Goal: Task Accomplishment & Management: Manage account settings

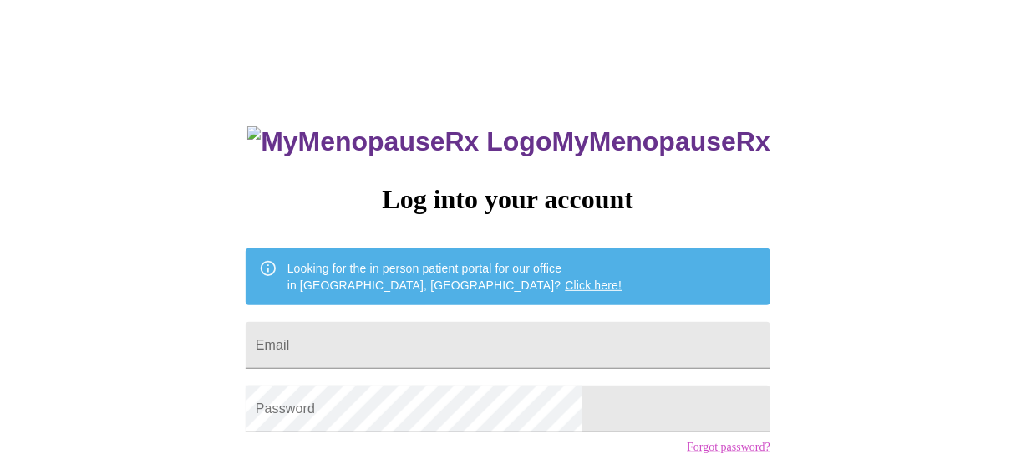
type input "[EMAIL_ADDRESS][DOMAIN_NAME]"
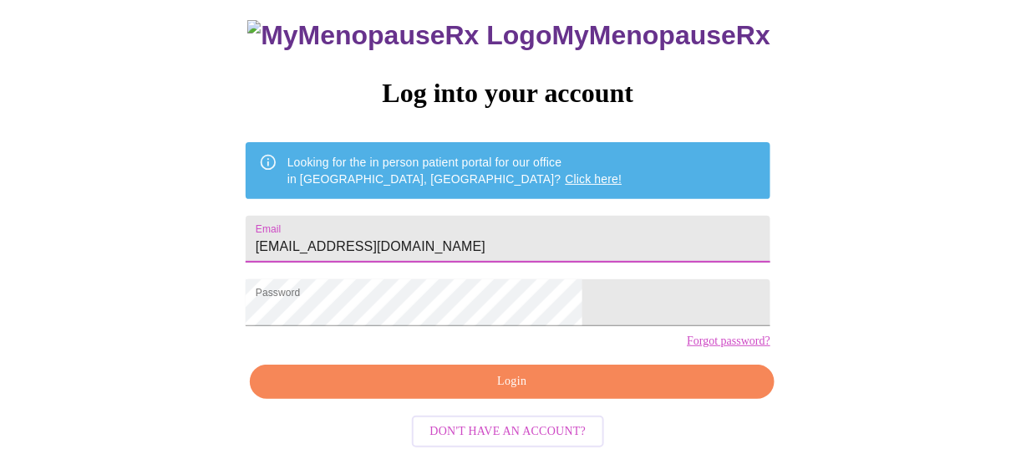
click at [536, 392] on span "Login" at bounding box center [512, 381] width 486 height 21
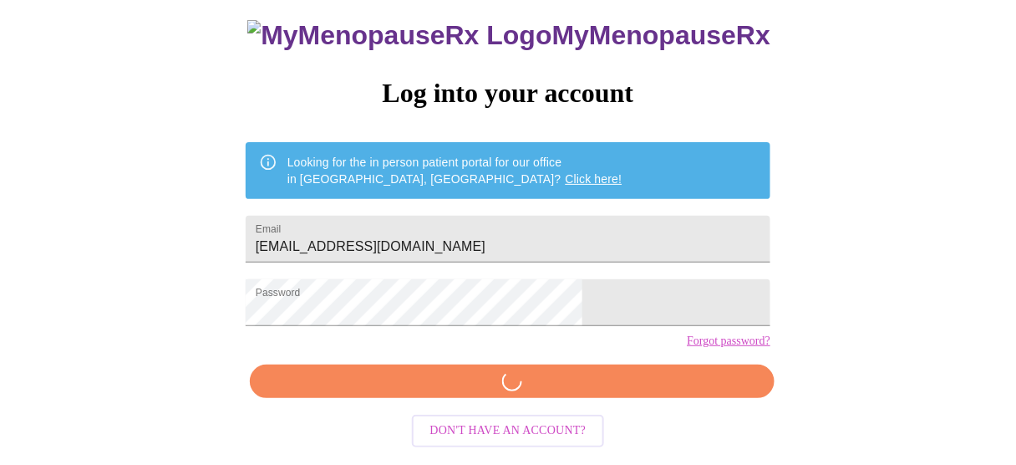
scroll to position [124, 0]
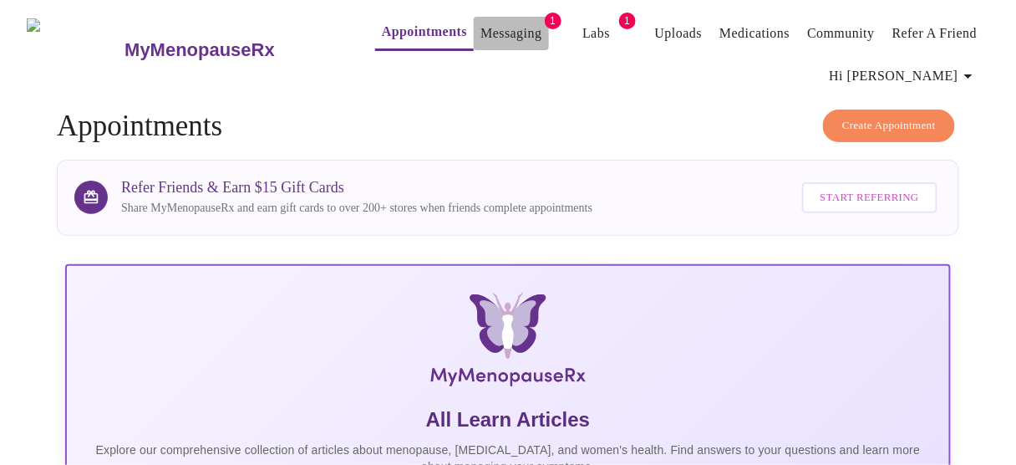
click at [486, 29] on link "Messaging" at bounding box center [510, 33] width 61 height 23
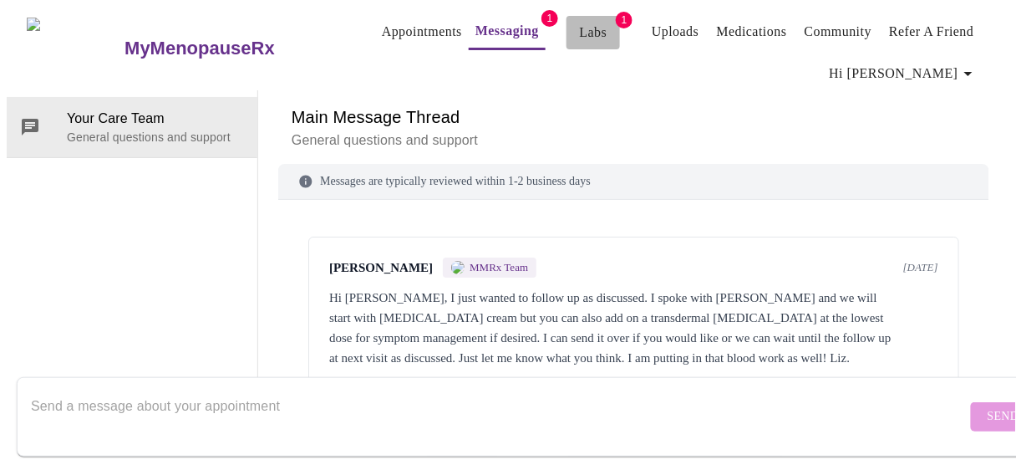
click at [580, 22] on link "Labs" at bounding box center [594, 32] width 28 height 23
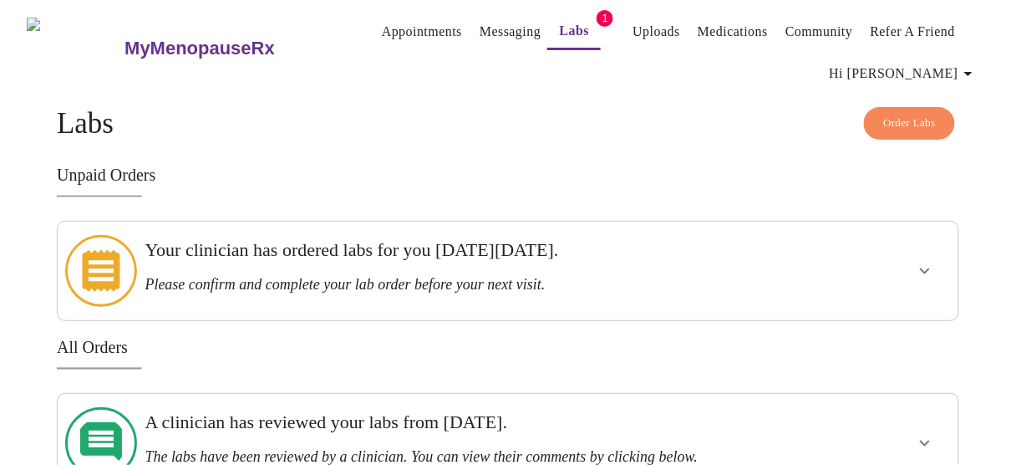
click at [930, 268] on icon "show more" at bounding box center [925, 271] width 10 height 6
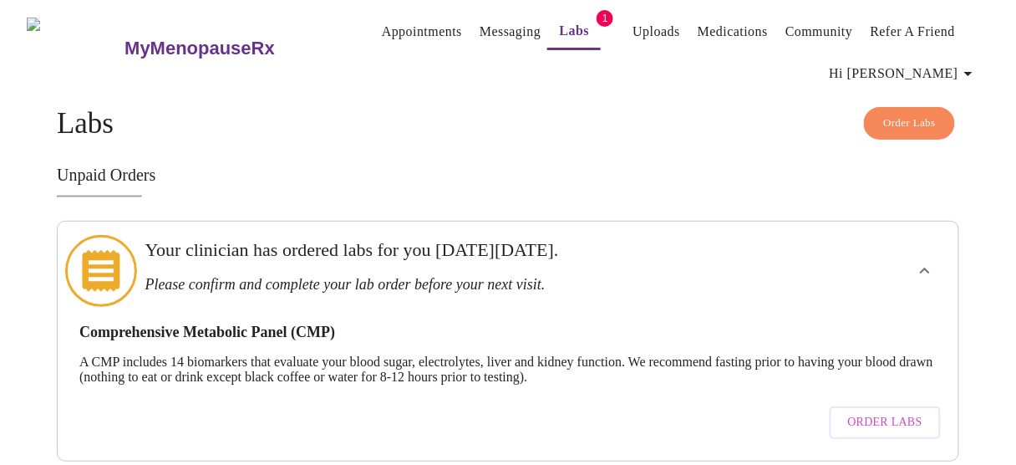
click at [560, 22] on link "Labs" at bounding box center [575, 30] width 30 height 23
click at [480, 20] on link "Messaging" at bounding box center [510, 31] width 61 height 23
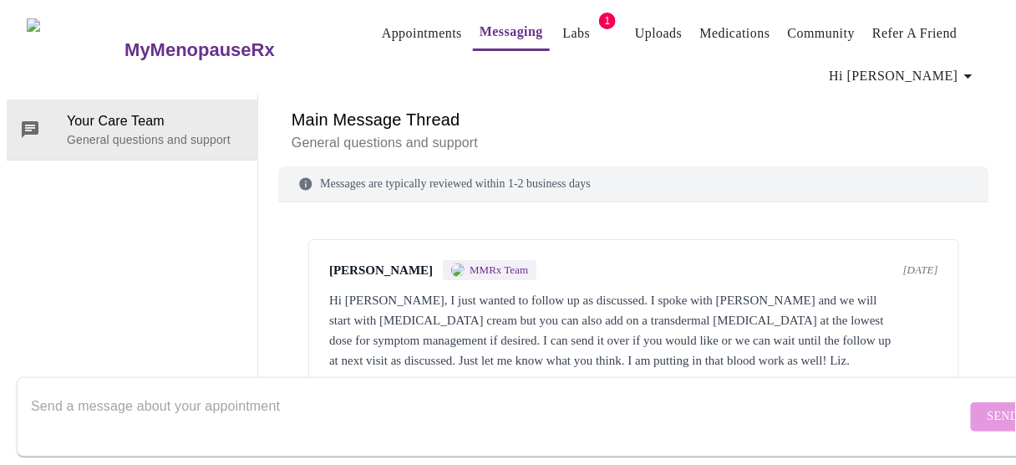
click at [563, 25] on link "Labs" at bounding box center [577, 33] width 28 height 23
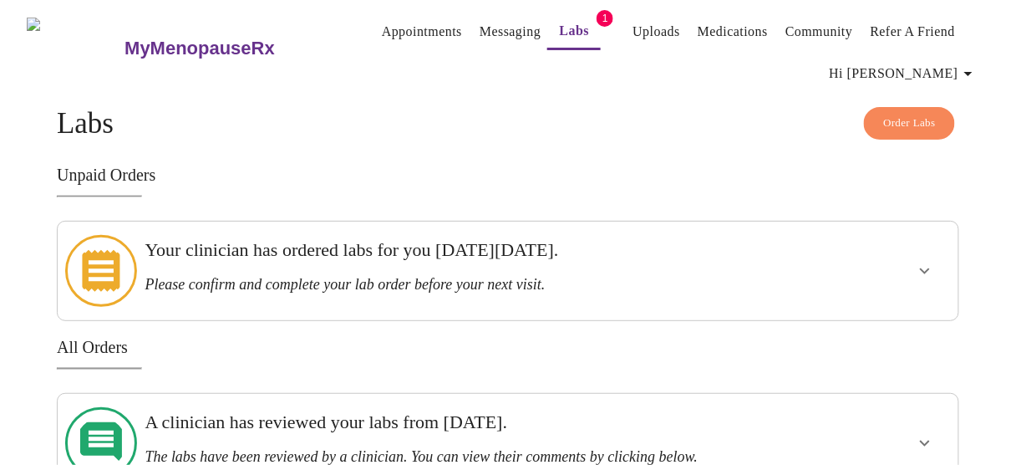
click at [404, 253] on h3 "Your clinician has ordered labs for you on Monday, September 22nd." at bounding box center [464, 250] width 639 height 22
click at [928, 266] on icon "show more" at bounding box center [925, 271] width 20 height 20
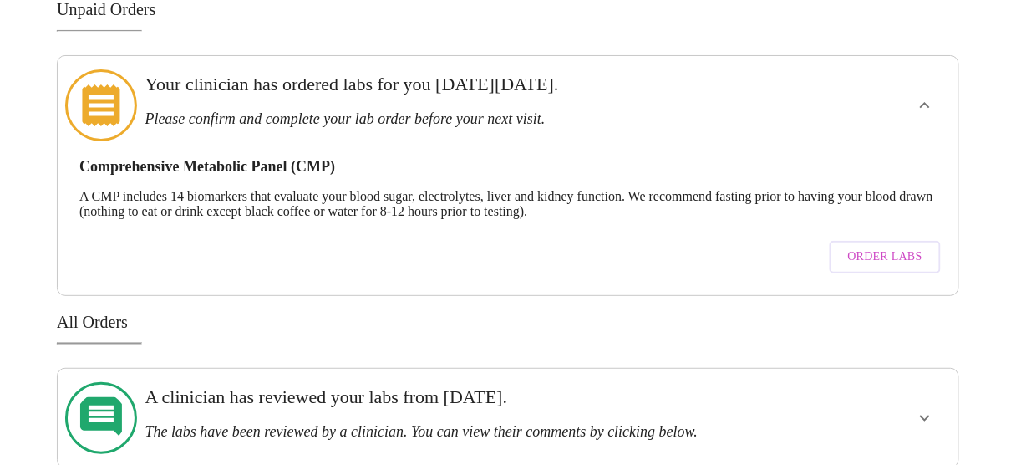
scroll to position [170, 0]
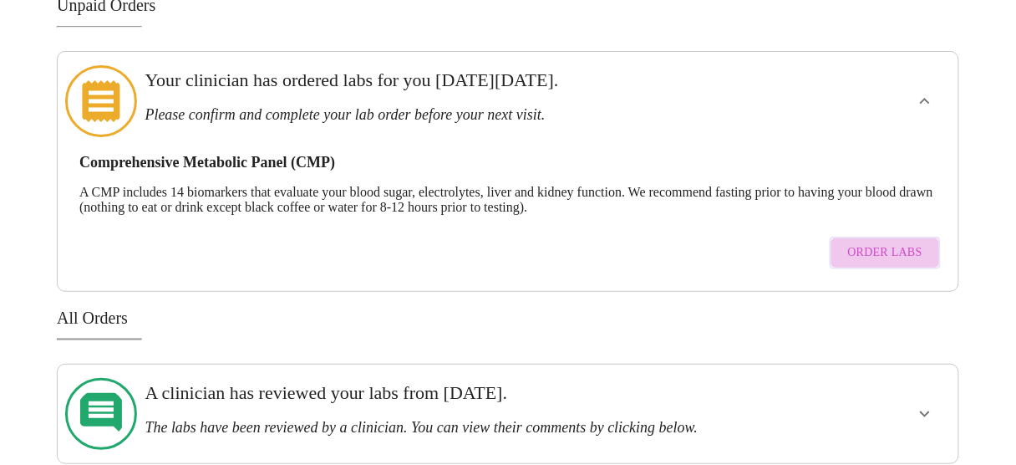
drag, startPoint x: 631, startPoint y: 202, endPoint x: 899, endPoint y: 234, distance: 270.1
click at [899, 242] on span "Order Labs" at bounding box center [885, 252] width 74 height 21
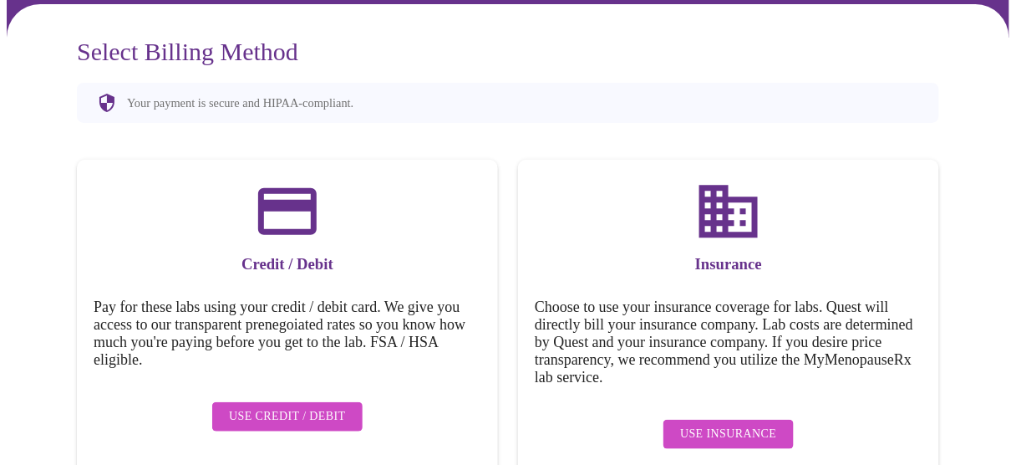
scroll to position [166, 0]
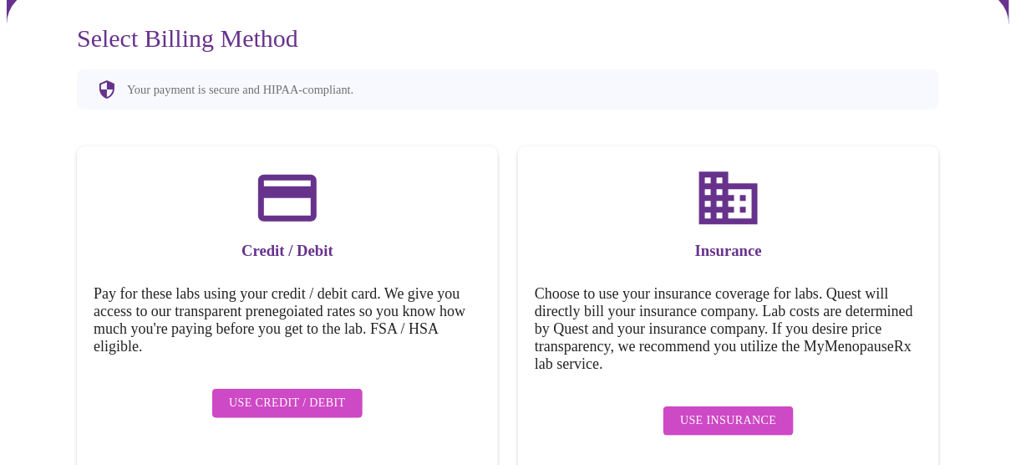
click at [744, 410] on span "Use Insurance" at bounding box center [728, 420] width 96 height 21
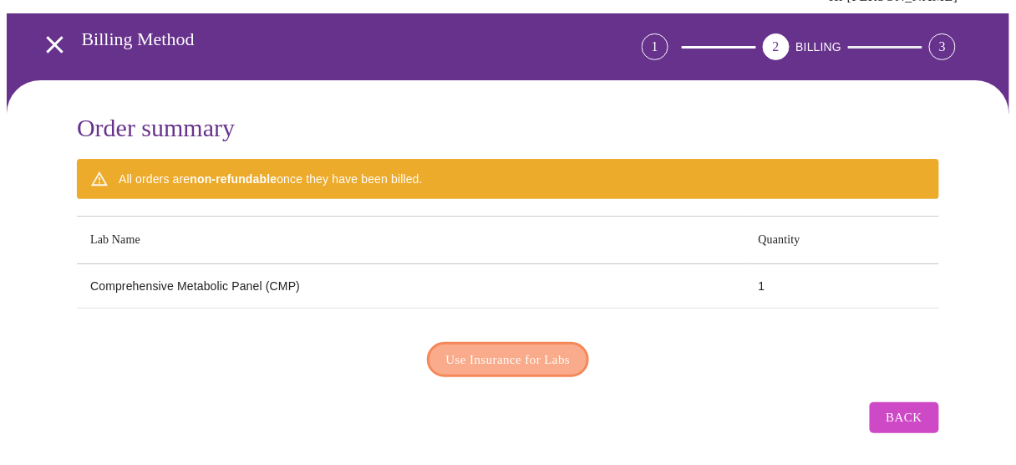
click at [488, 353] on span "Use Insurance for Labs" at bounding box center [508, 359] width 124 height 22
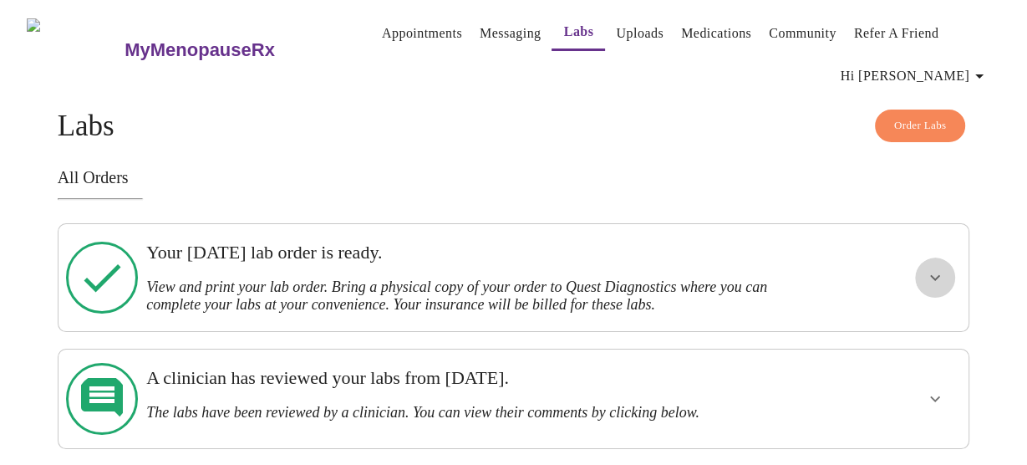
click at [945, 276] on icon "show more" at bounding box center [935, 277] width 20 height 20
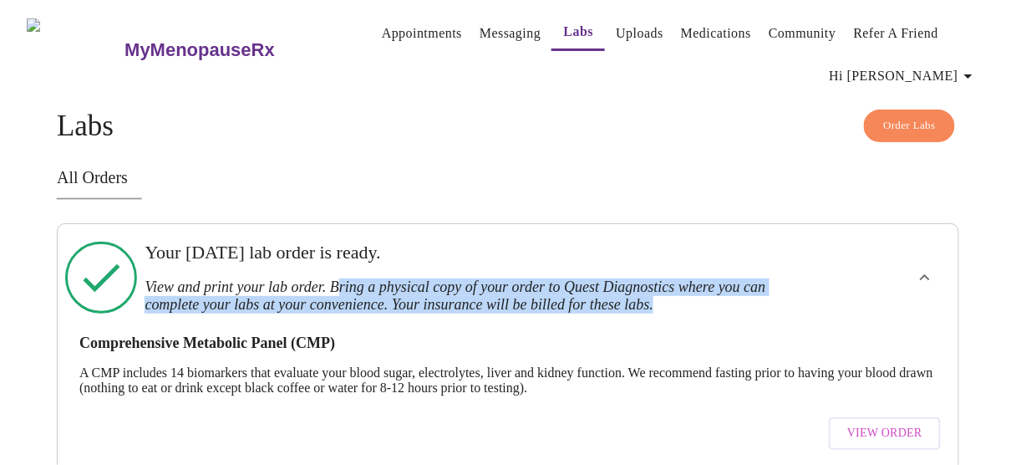
drag, startPoint x: 346, startPoint y: 276, endPoint x: 757, endPoint y: 304, distance: 412.1
click at [757, 304] on div "Your Monday, September 22nd lab order is ready. View and print your lab order. …" at bounding box center [464, 278] width 653 height 94
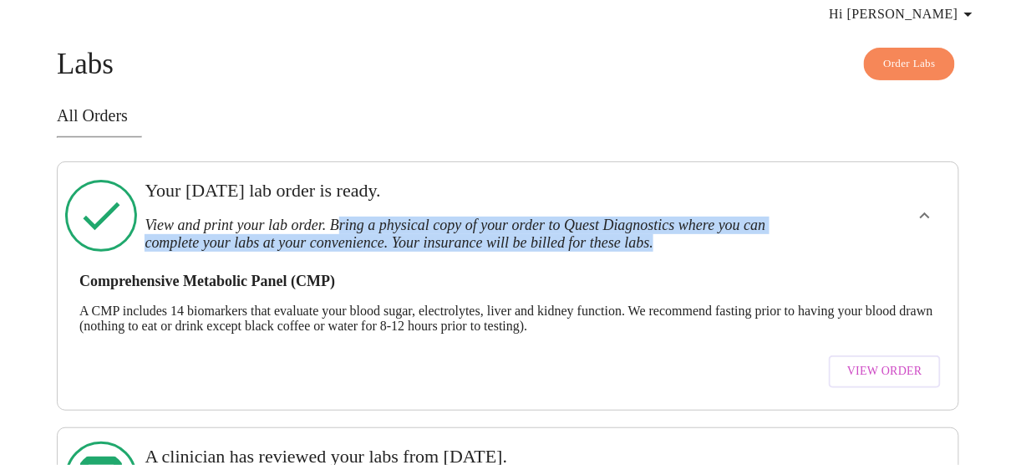
scroll to position [62, 0]
click at [892, 366] on span "View Order" at bounding box center [884, 371] width 75 height 21
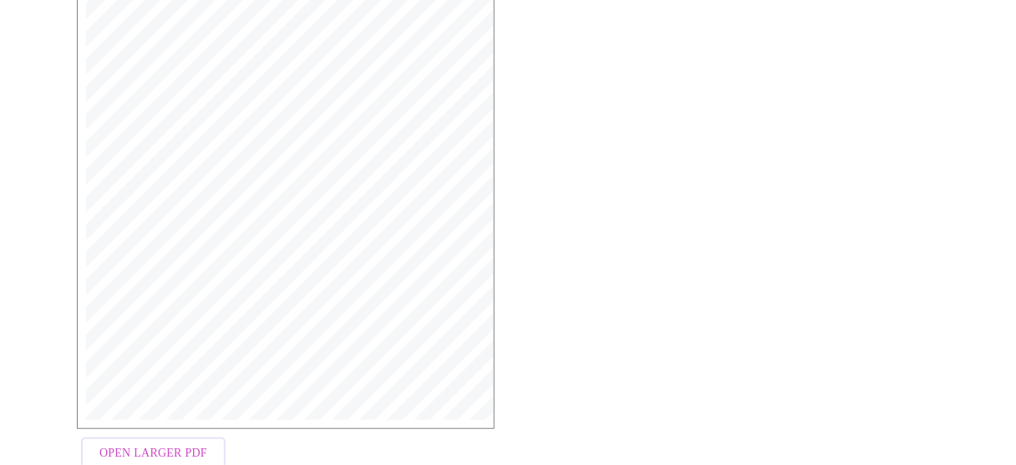
scroll to position [506, 0]
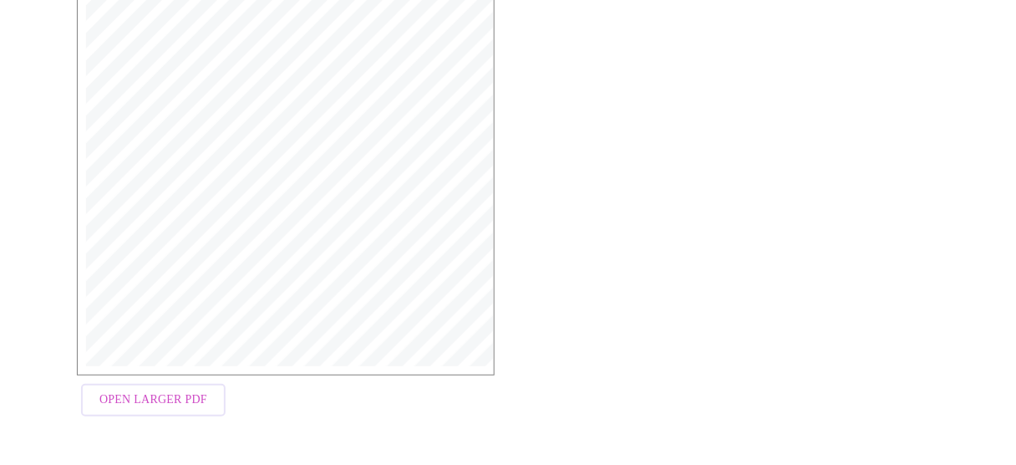
click at [181, 410] on span "Open Larger PDF" at bounding box center [153, 399] width 108 height 21
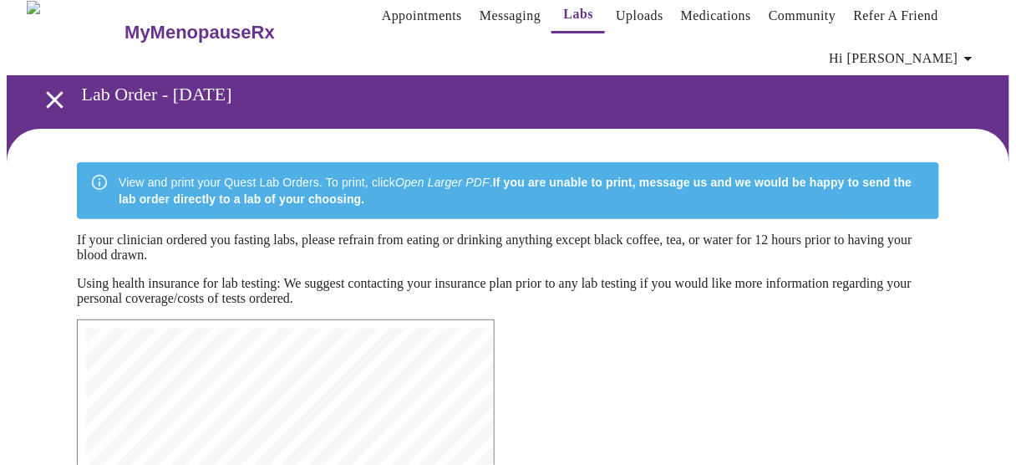
scroll to position [0, 0]
